Goal: Task Accomplishment & Management: Use online tool/utility

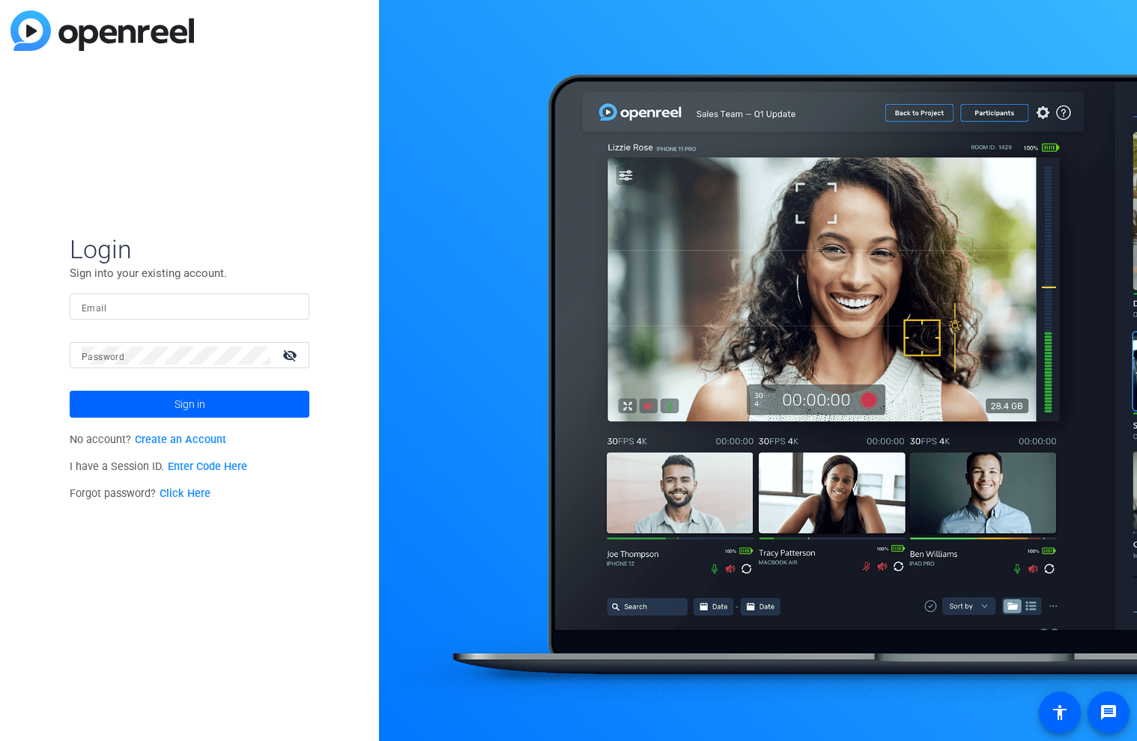
click at [231, 469] on link "Enter Code Here" at bounding box center [207, 467] width 79 height 13
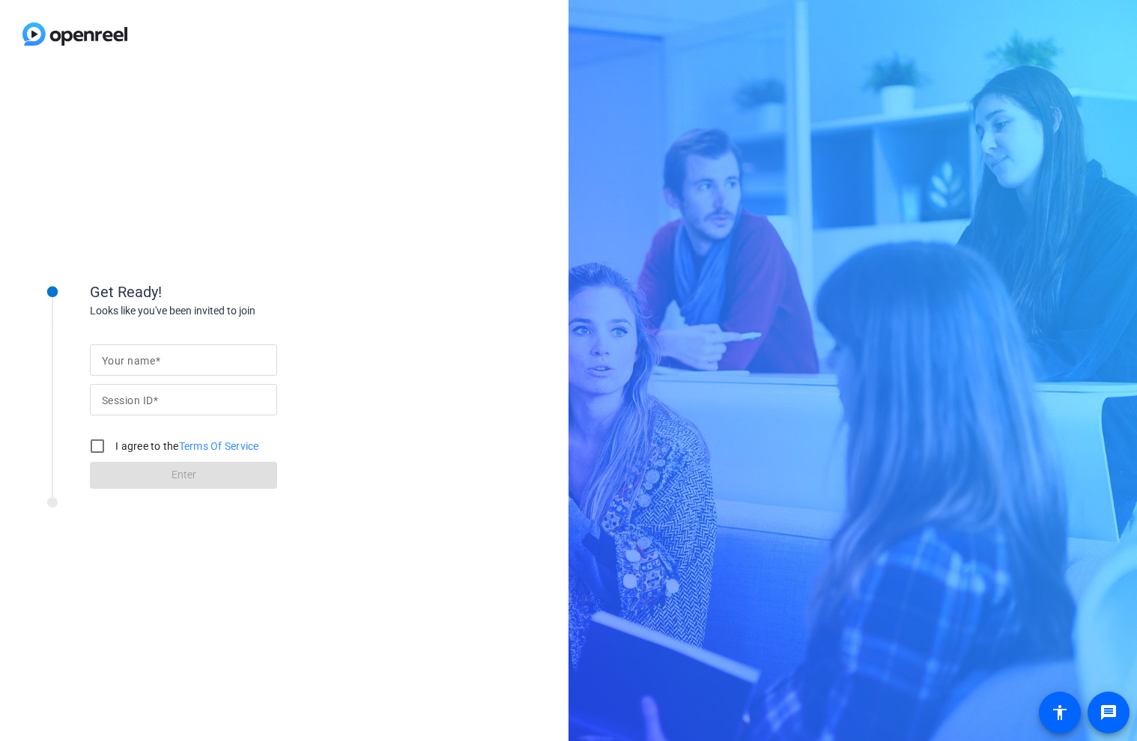
click at [174, 357] on input "Your name" at bounding box center [183, 360] width 163 height 18
type input "Ray"
click at [139, 395] on mat-label "Session ID" at bounding box center [127, 401] width 51 height 12
click at [139, 395] on input "Session ID" at bounding box center [183, 400] width 163 height 18
paste input "913579748"
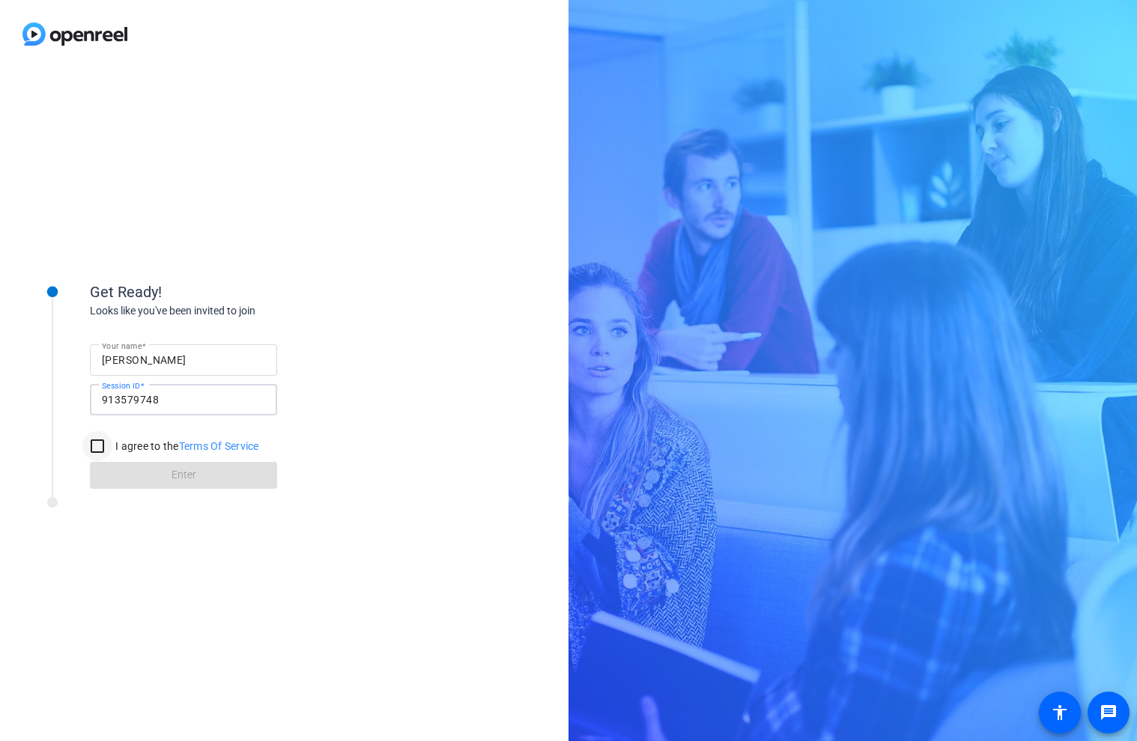
type input "913579748"
click at [100, 446] on input "I agree to the Terms Of Service" at bounding box center [97, 446] width 30 height 30
checkbox input "true"
click at [123, 478] on span at bounding box center [183, 476] width 187 height 36
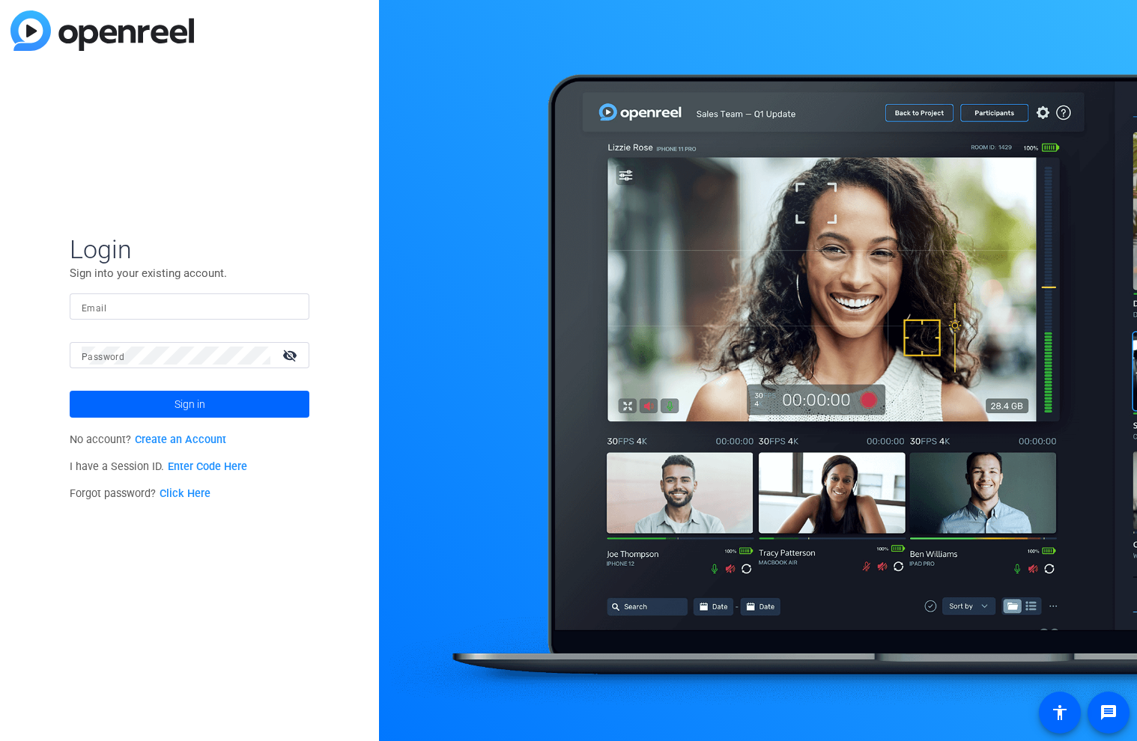
click at [208, 442] on link "Create an Account" at bounding box center [180, 440] width 91 height 13
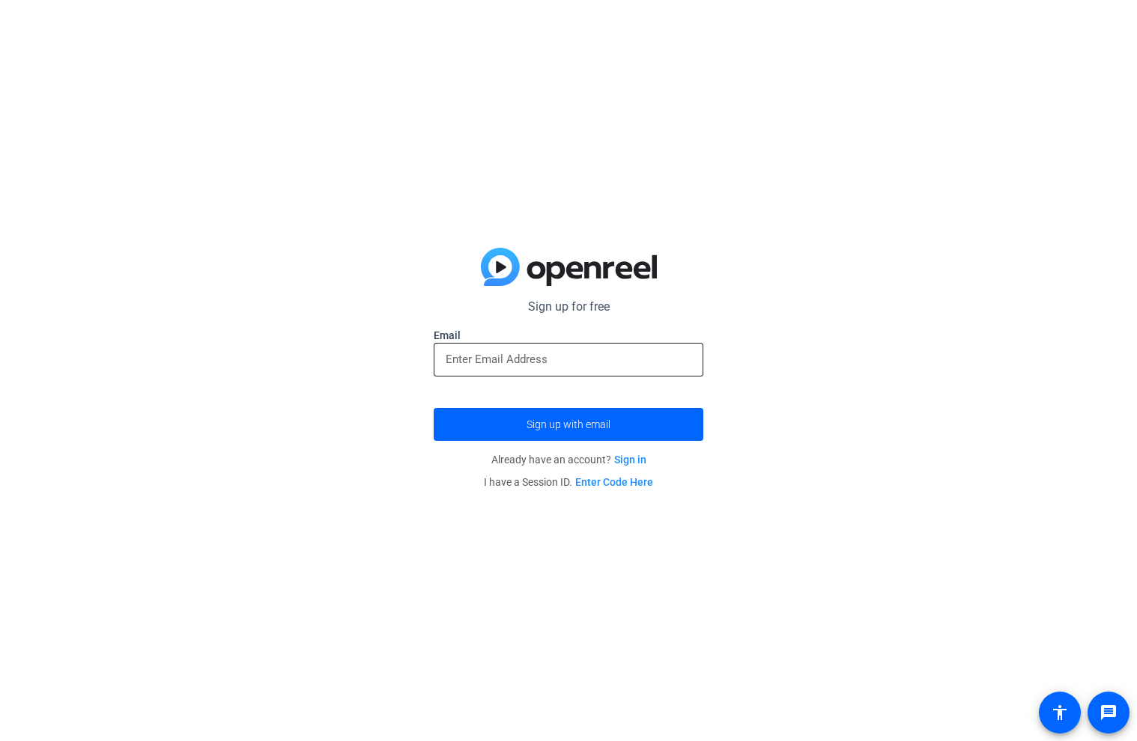
click at [461, 362] on input "email" at bounding box center [569, 359] width 246 height 18
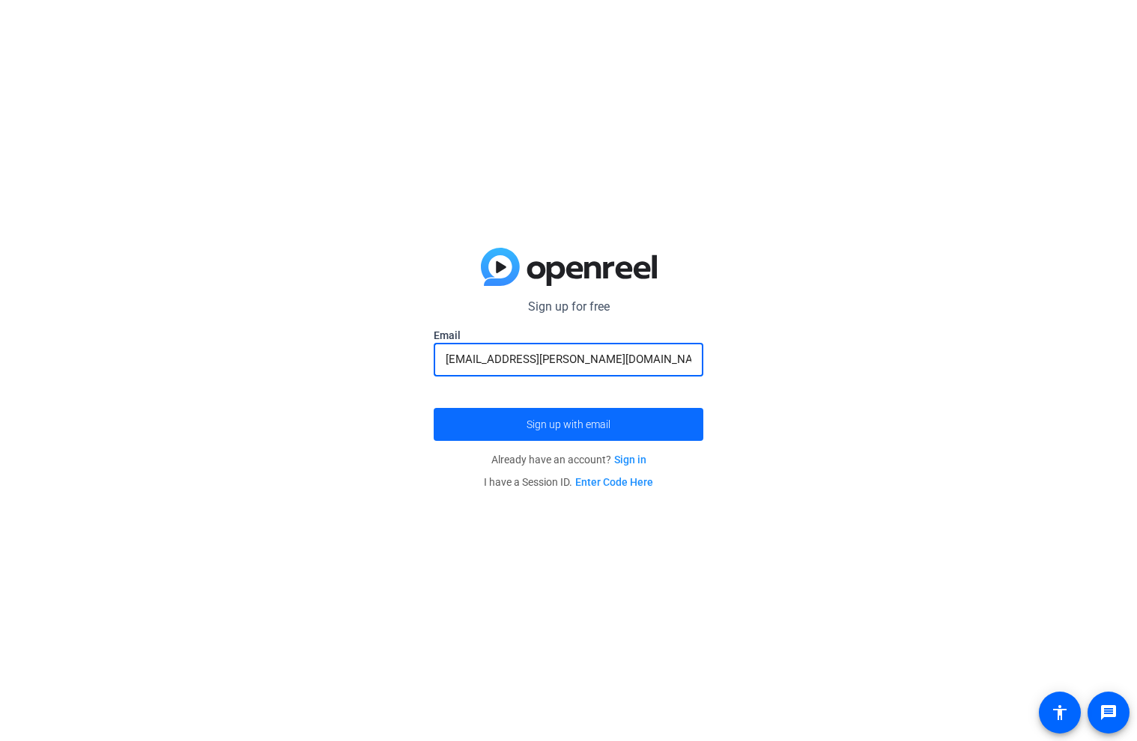
type input "[EMAIL_ADDRESS][PERSON_NAME][DOMAIN_NAME]"
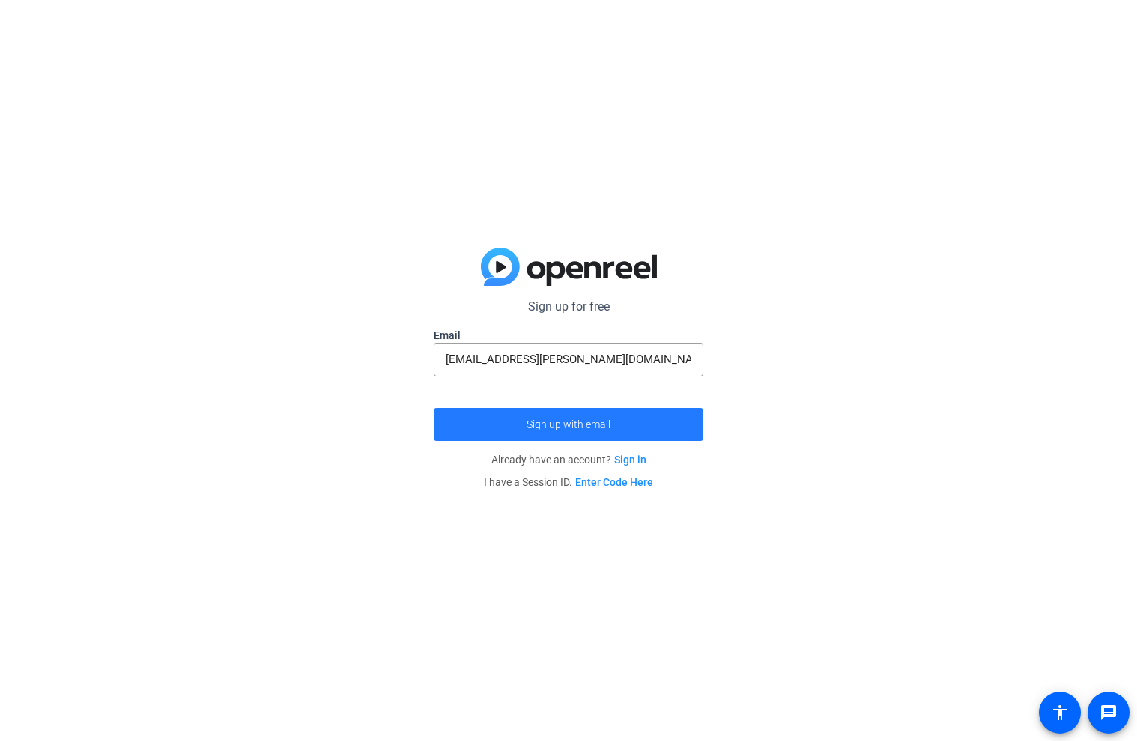
click at [486, 425] on span "submit" at bounding box center [569, 425] width 270 height 36
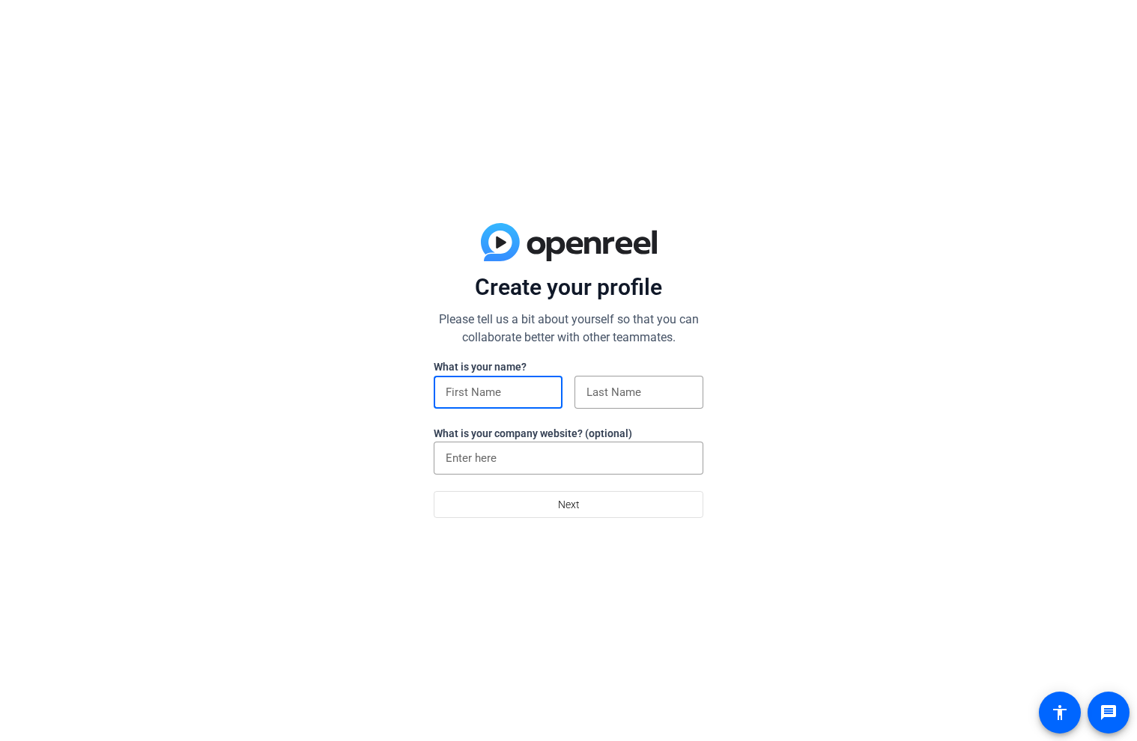
click at [464, 390] on input at bounding box center [498, 392] width 105 height 18
type input "Ray"
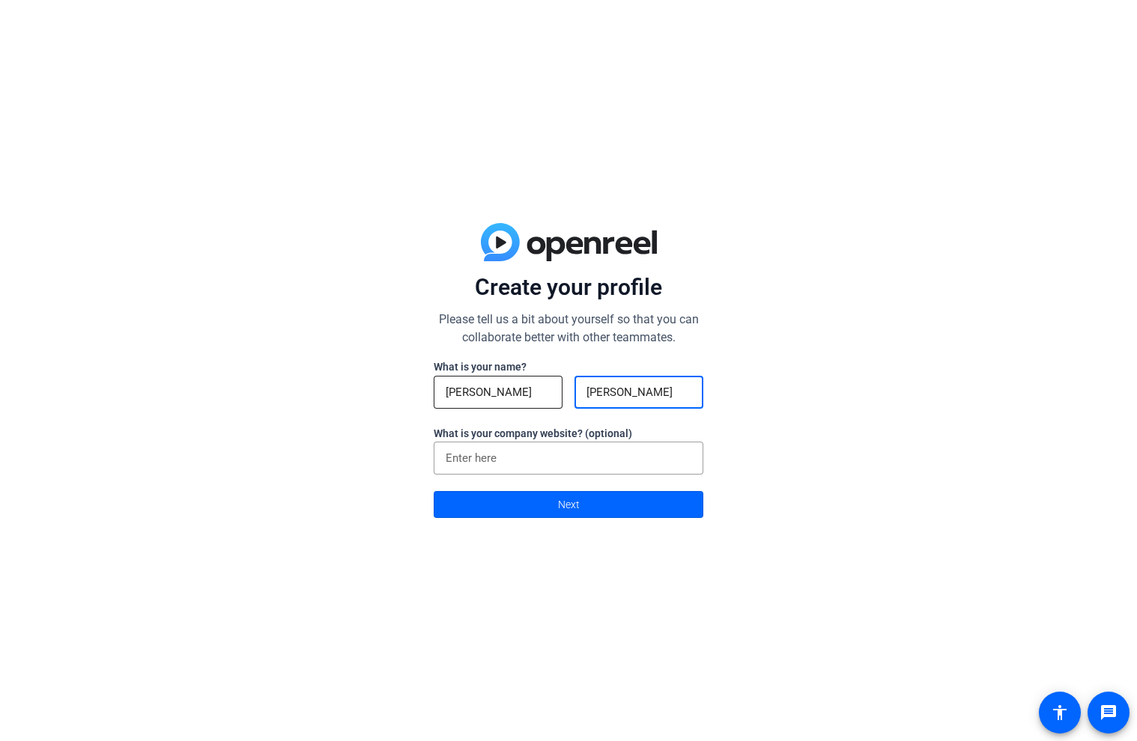
type input "Krug"
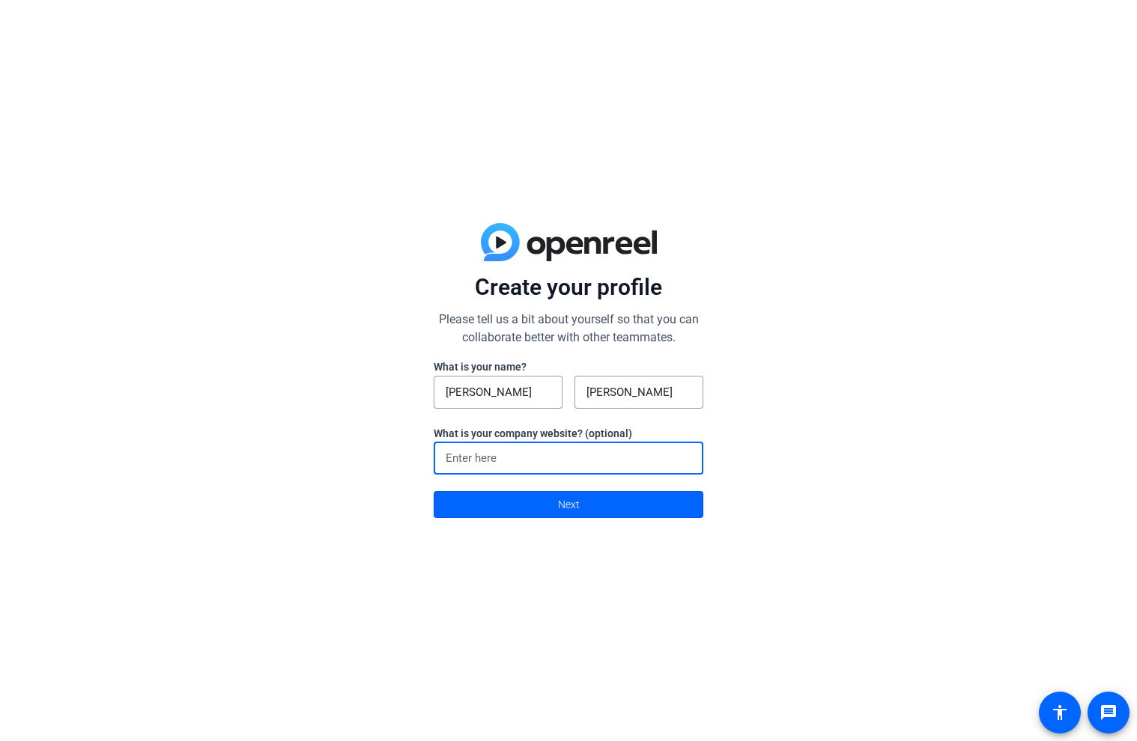
click at [479, 464] on input at bounding box center [569, 458] width 246 height 18
click at [371, 487] on div "Create your profile Please tell us a bit about yourself so that you can collabo…" at bounding box center [568, 370] width 1137 height 741
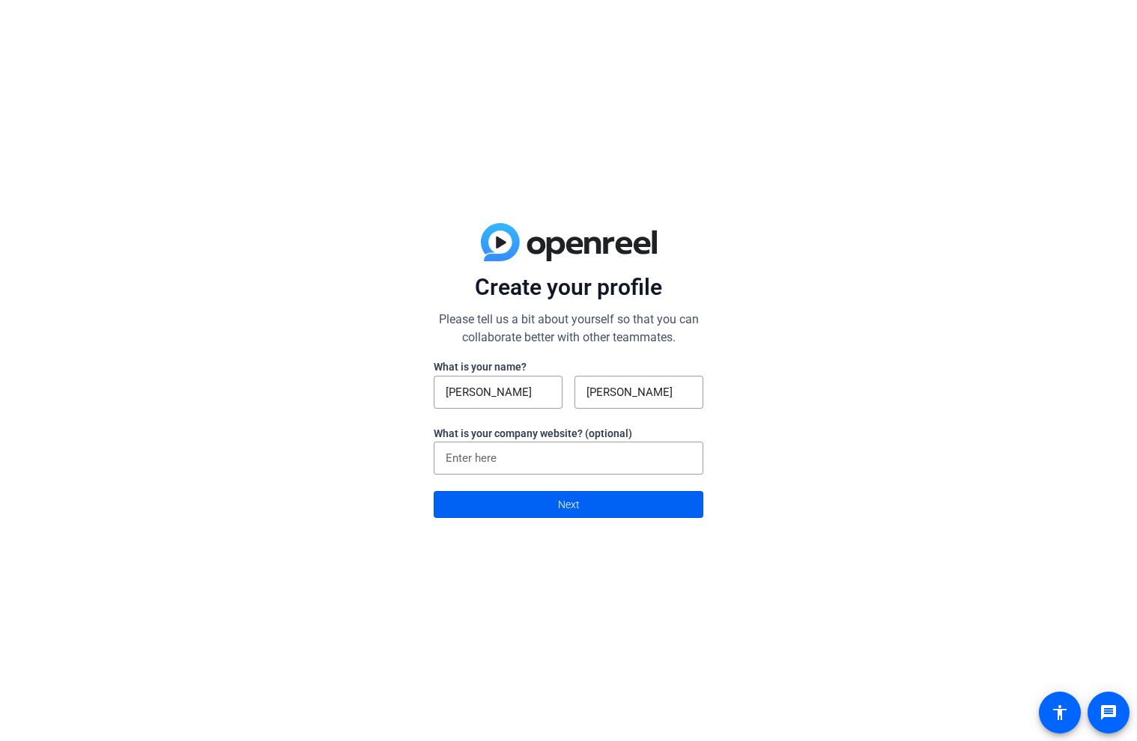
click at [470, 509] on span at bounding box center [568, 505] width 268 height 36
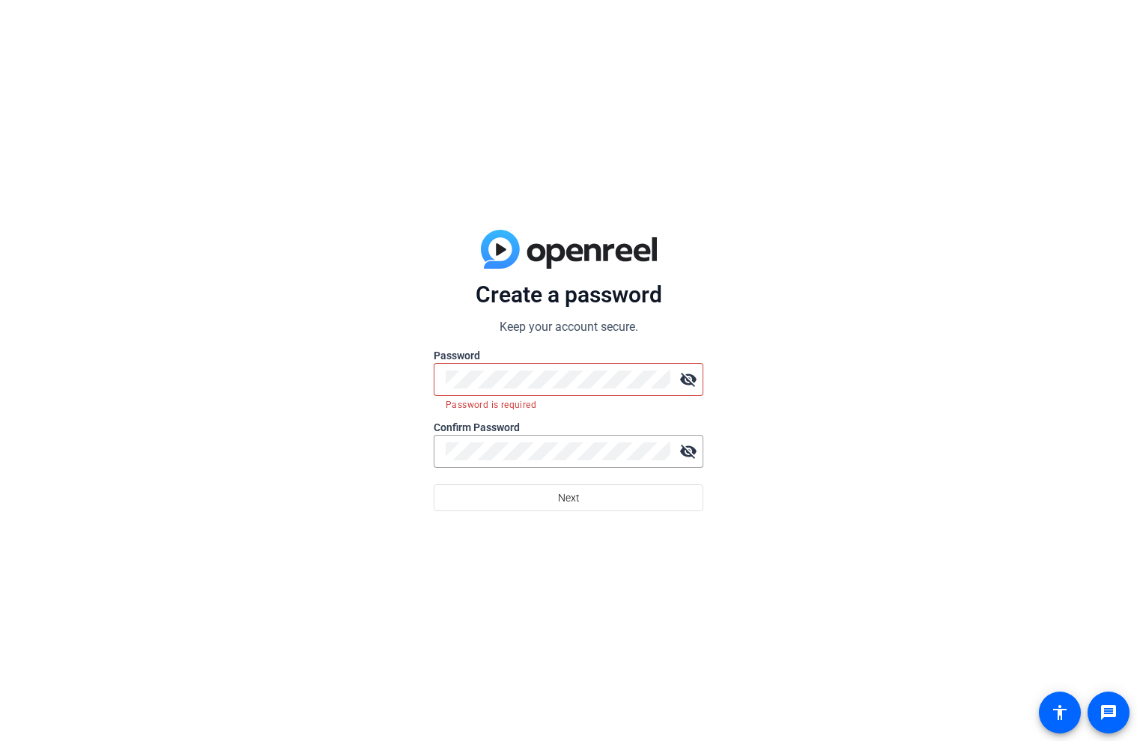
click at [402, 489] on div "Create a password Keep your account secure. Password visibility_off Password is…" at bounding box center [568, 370] width 1137 height 741
click at [598, 502] on span at bounding box center [568, 498] width 268 height 36
click at [682, 446] on mat-icon "visibility_off" at bounding box center [688, 452] width 30 height 30
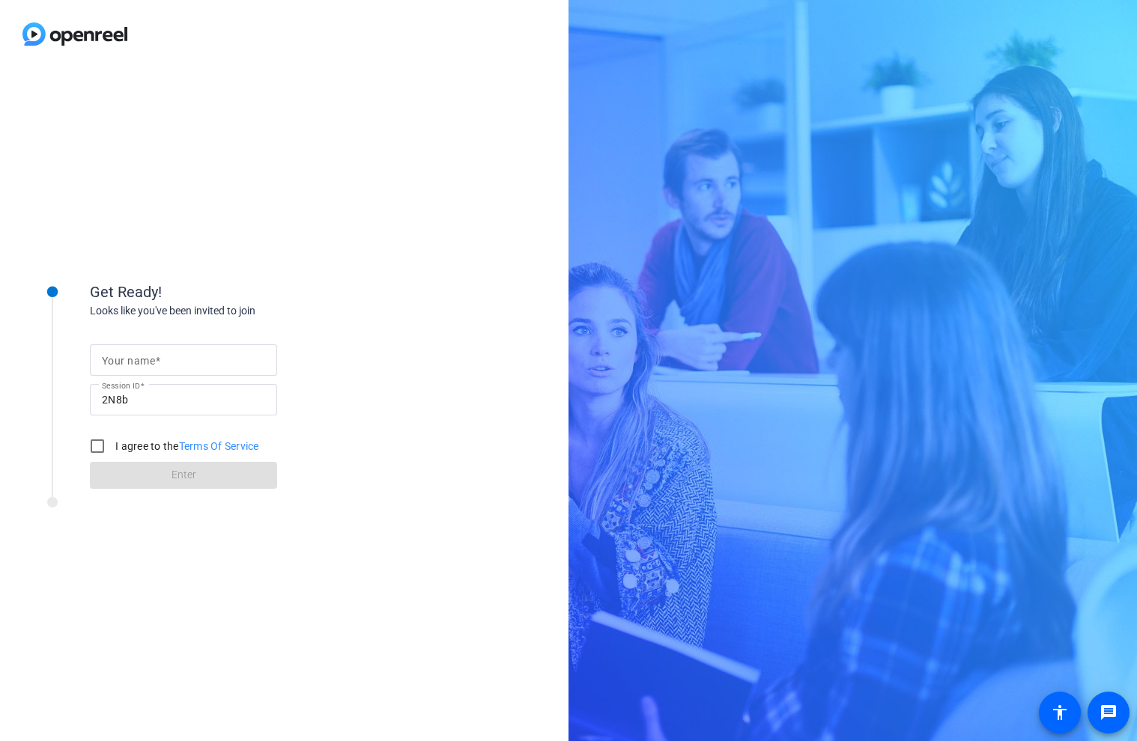
click at [121, 361] on mat-label "Your name" at bounding box center [128, 361] width 53 height 12
click at [121, 361] on input "Your name" at bounding box center [183, 360] width 163 height 18
type input "Ray"
click at [222, 310] on div "Looks like you've been invited to join" at bounding box center [240, 311] width 300 height 16
click at [94, 445] on input "I agree to the Terms Of Service" at bounding box center [97, 446] width 30 height 30
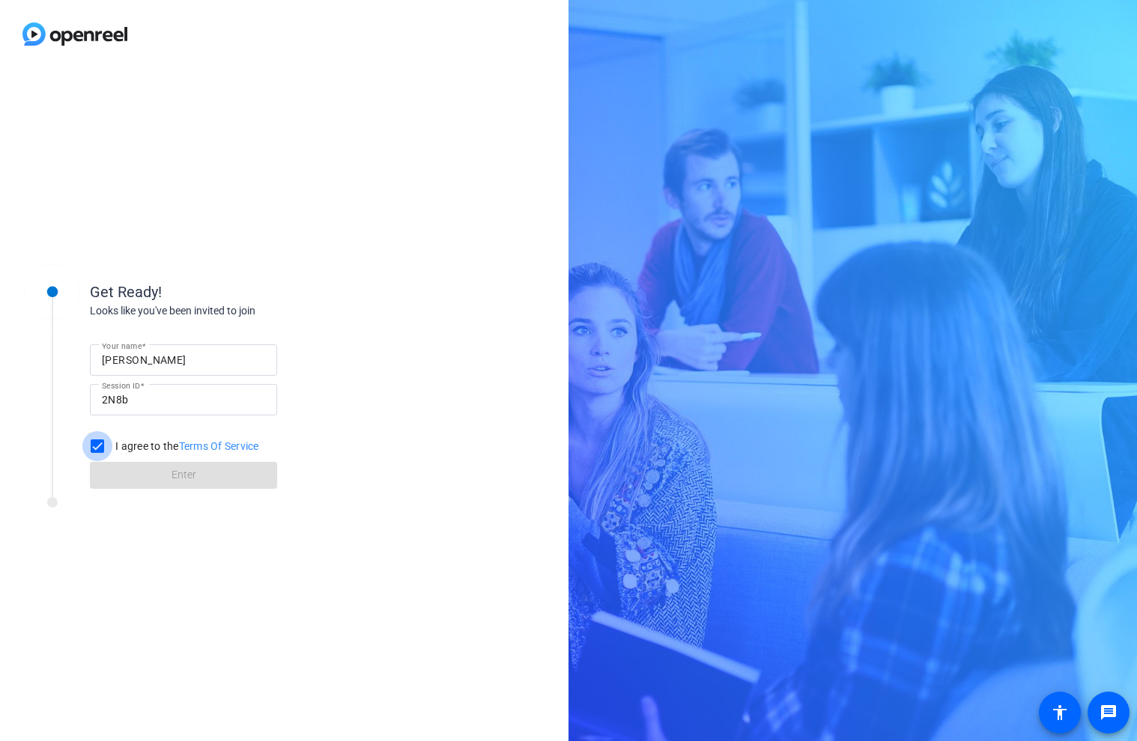
checkbox input "true"
click at [139, 482] on span at bounding box center [183, 476] width 187 height 36
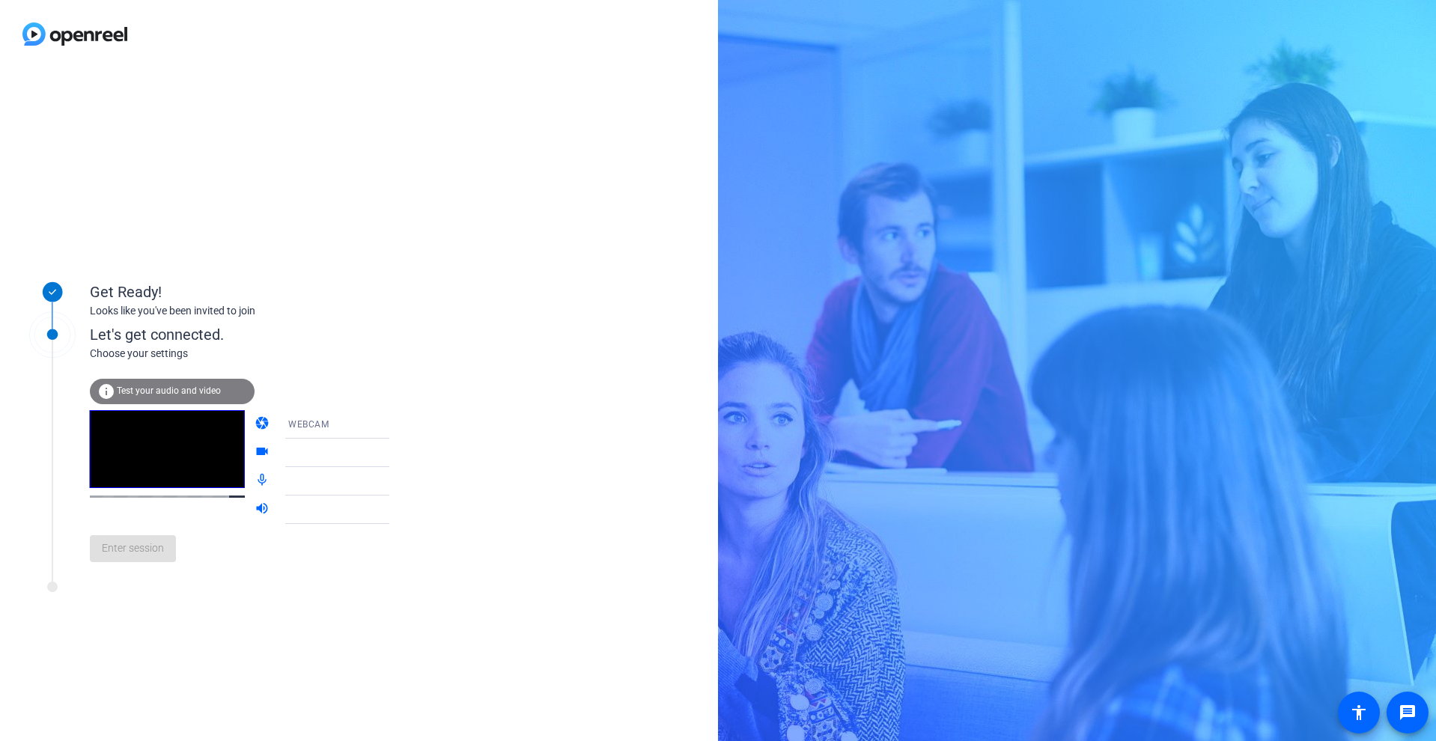
click at [170, 386] on span "Test your audio and video" at bounding box center [169, 391] width 104 height 10
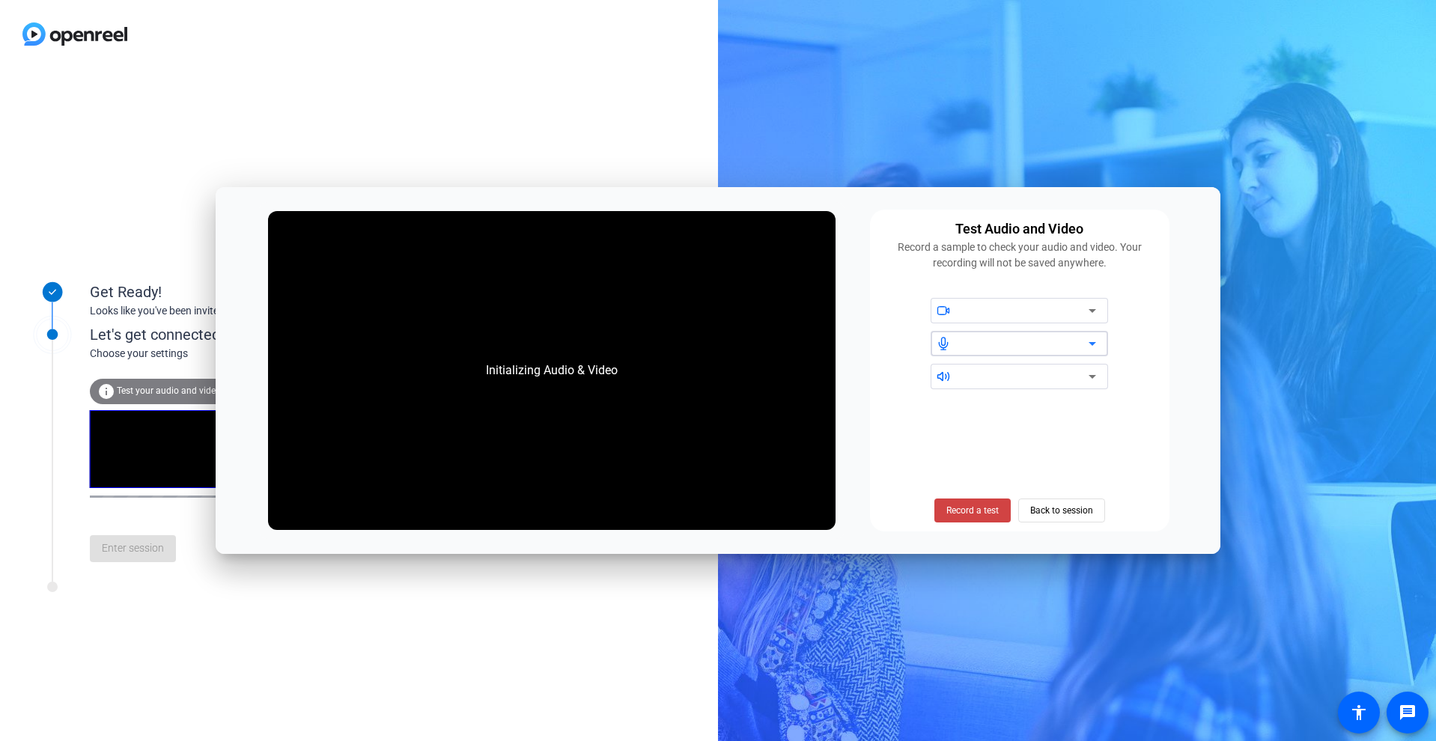
click at [1081, 338] on div at bounding box center [1025, 344] width 127 height 18
click at [1099, 339] on icon at bounding box center [1093, 344] width 18 height 18
click at [997, 499] on span at bounding box center [973, 511] width 76 height 36
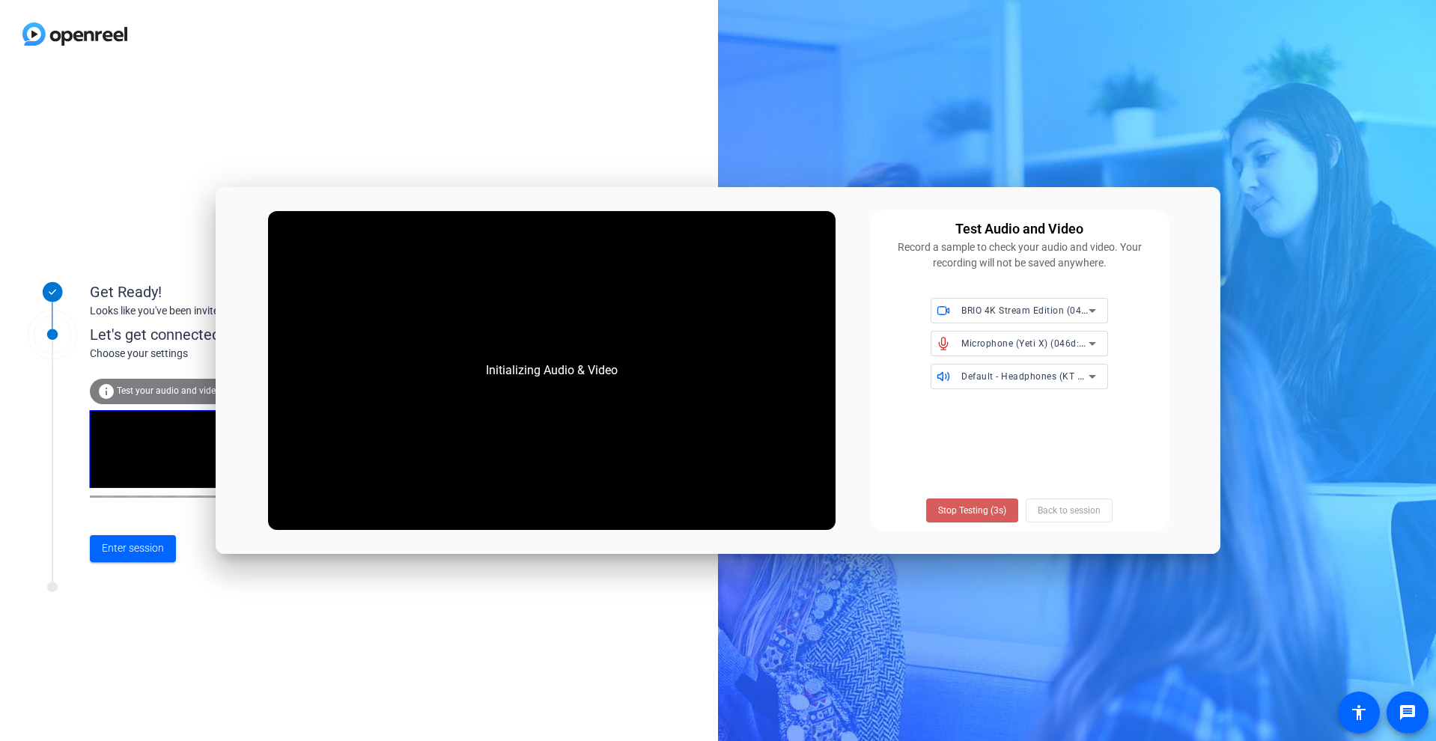
click at [993, 508] on span "Stop Testing (3s)" at bounding box center [972, 510] width 68 height 13
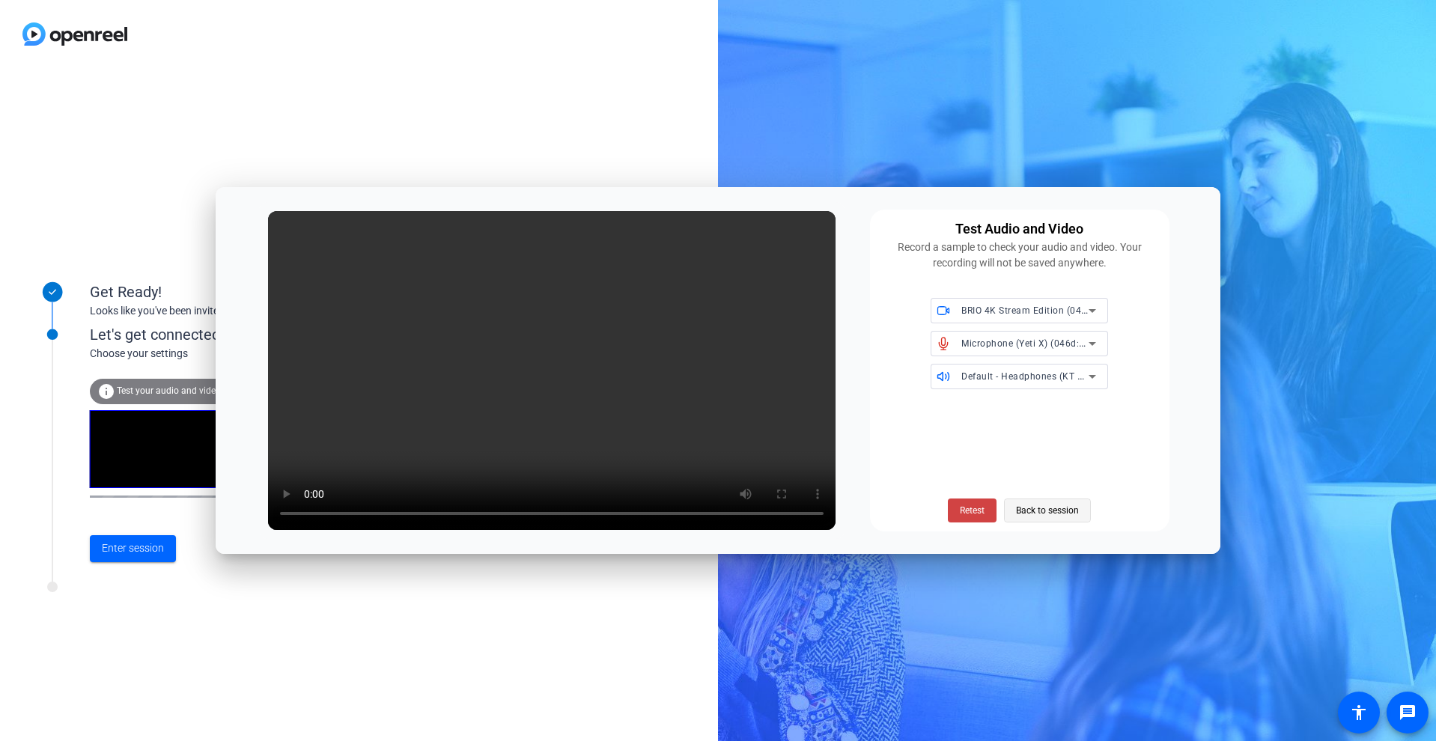
click at [1039, 511] on span "Back to session" at bounding box center [1047, 510] width 63 height 28
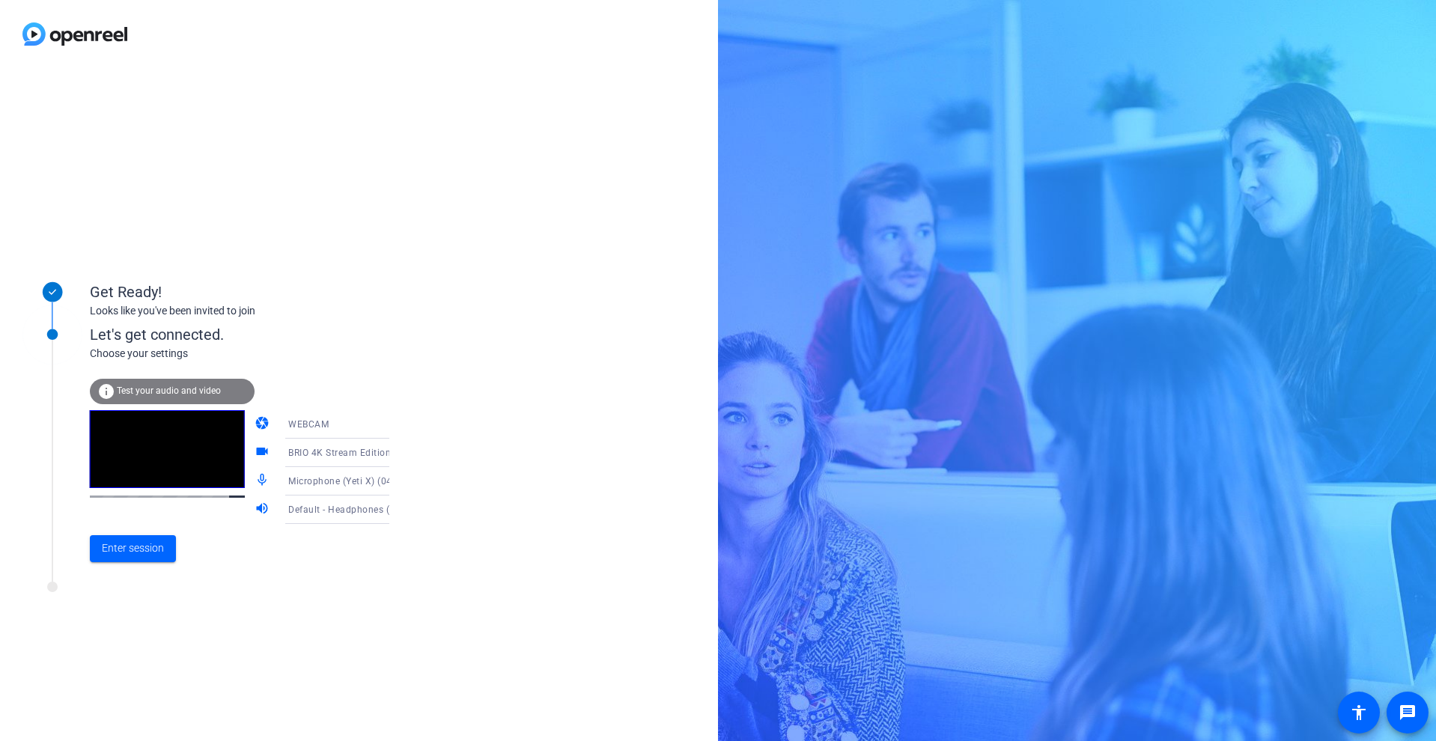
click at [323, 425] on div "WEBCAM" at bounding box center [344, 424] width 112 height 19
click at [323, 425] on div at bounding box center [718, 370] width 1436 height 741
click at [330, 449] on span "BRIO 4K Stream Edition (046d:086b)" at bounding box center [368, 452] width 160 height 12
click at [570, 449] on div at bounding box center [718, 370] width 1436 height 741
click at [167, 552] on span at bounding box center [133, 549] width 86 height 36
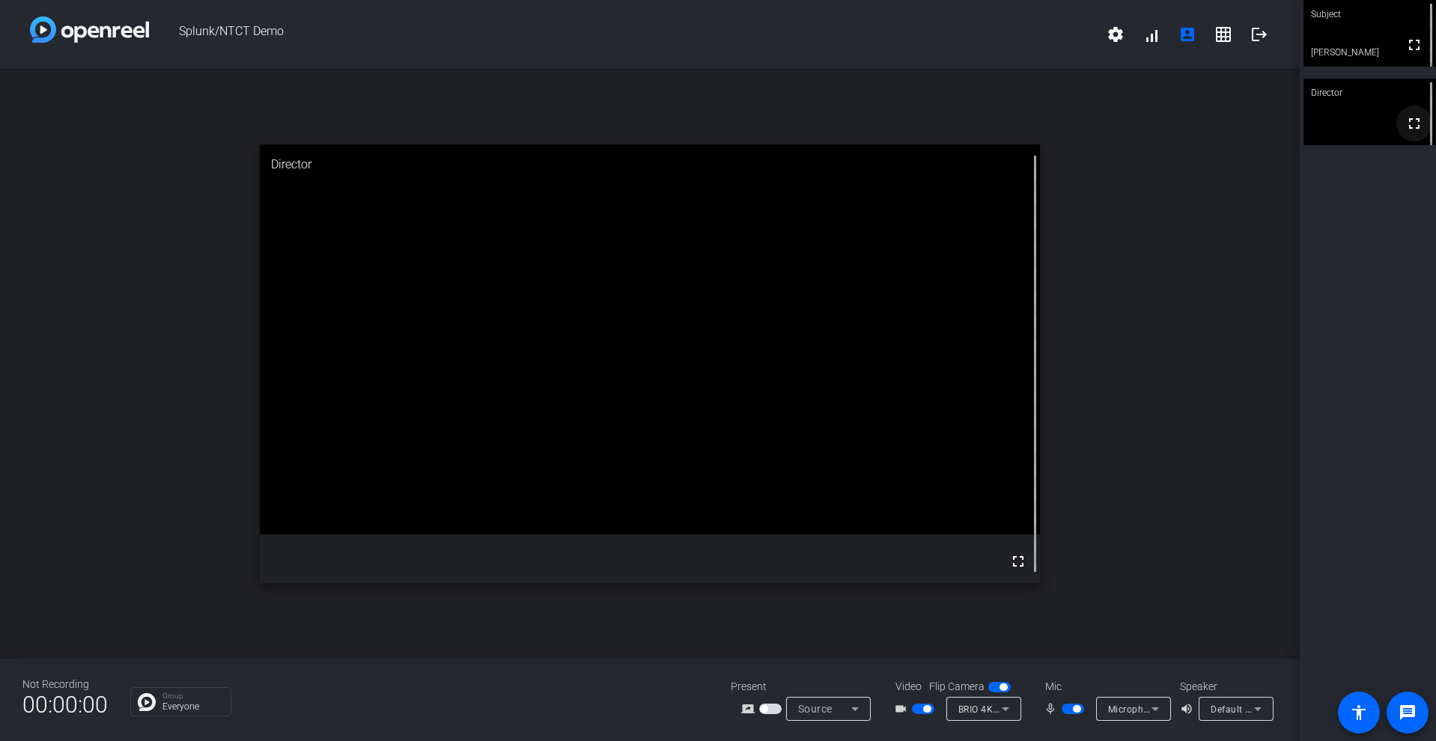
drag, startPoint x: 1401, startPoint y: 46, endPoint x: 1402, endPoint y: 111, distance: 65.2
click at [1136, 46] on mat-icon "fullscreen" at bounding box center [1415, 45] width 18 height 18
click at [1136, 44] on mat-icon "fullscreen" at bounding box center [1414, 45] width 18 height 18
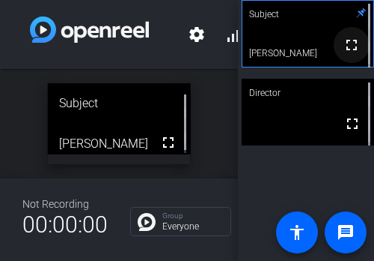
click at [348, 44] on mat-icon "fullscreen" at bounding box center [352, 45] width 18 height 18
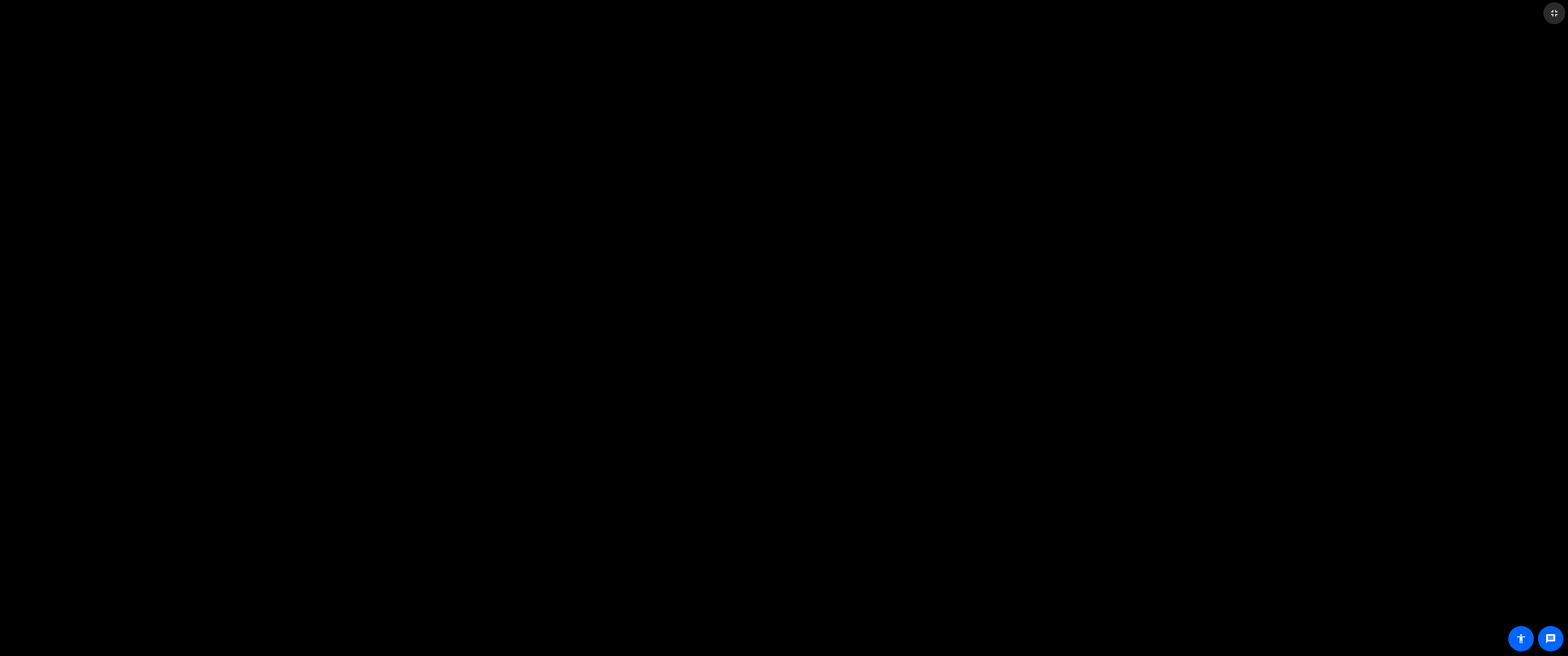
click at [691, 13] on span at bounding box center [1555, 13] width 22 height 22
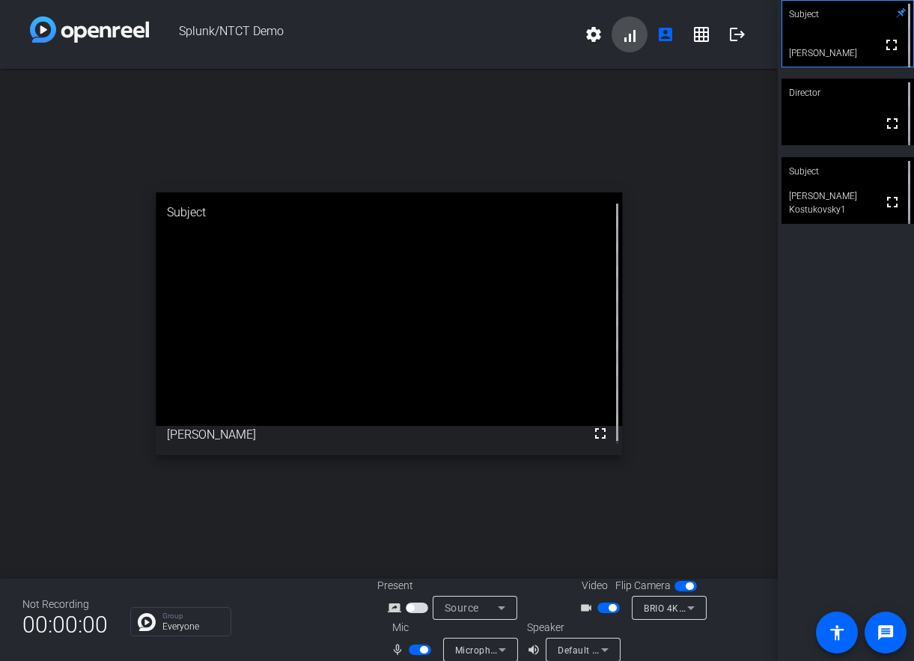
click at [612, 37] on span at bounding box center [630, 34] width 36 height 36
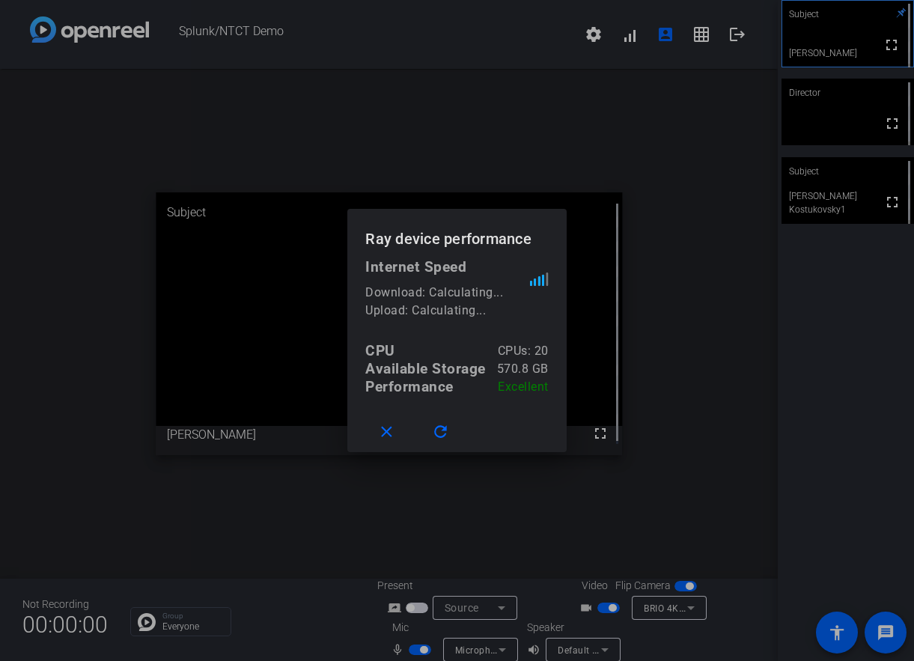
click at [622, 78] on div at bounding box center [457, 330] width 914 height 661
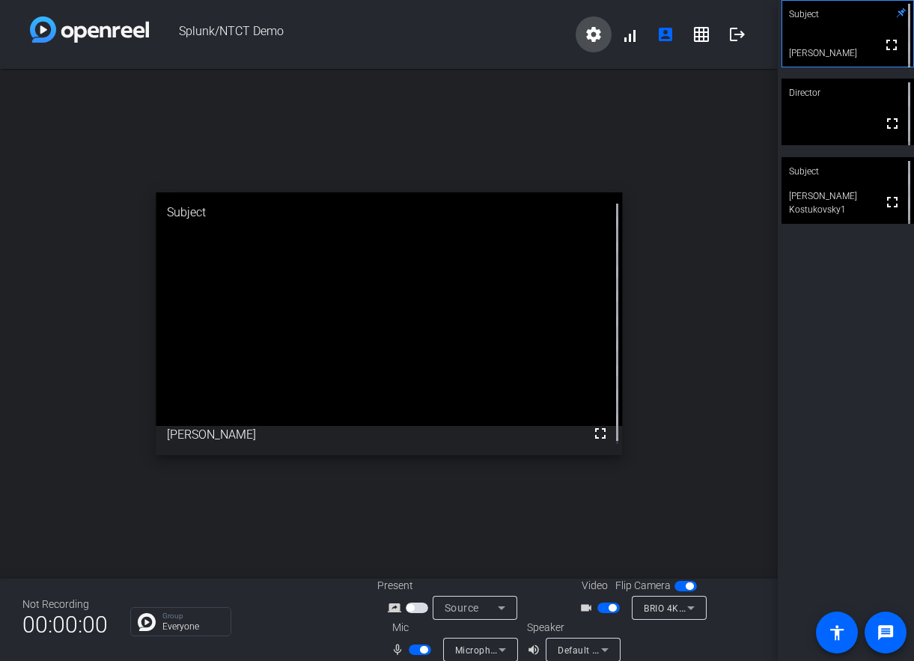
click at [587, 31] on mat-icon "settings" at bounding box center [594, 34] width 18 height 18
click at [586, 35] on div at bounding box center [457, 330] width 914 height 661
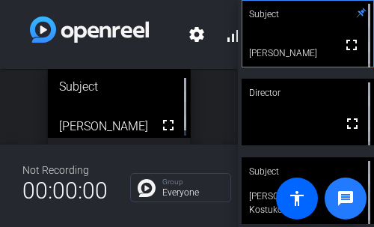
click at [345, 196] on mat-icon "message" at bounding box center [346, 198] width 18 height 18
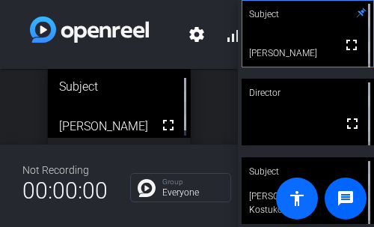
click at [297, 196] on mat-icon "accessibility" at bounding box center [297, 198] width 18 height 18
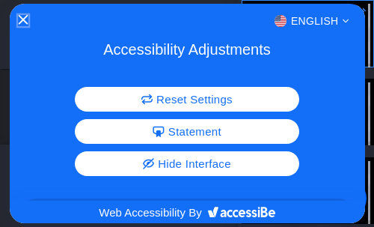
click at [25, 20] on icon "Close Accessibility Interface" at bounding box center [23, 20] width 10 height 10
